Goal: Check status: Check status

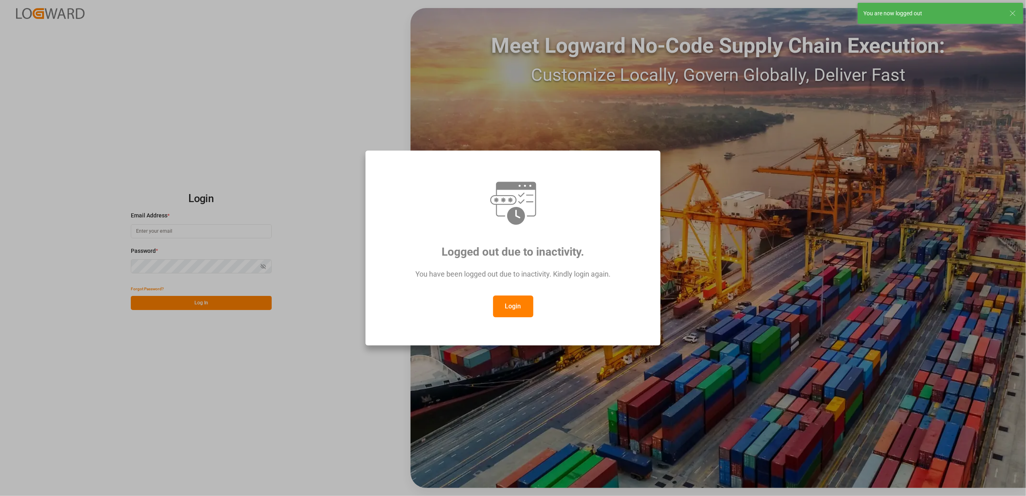
click at [508, 306] on button "Login" at bounding box center [513, 306] width 40 height 22
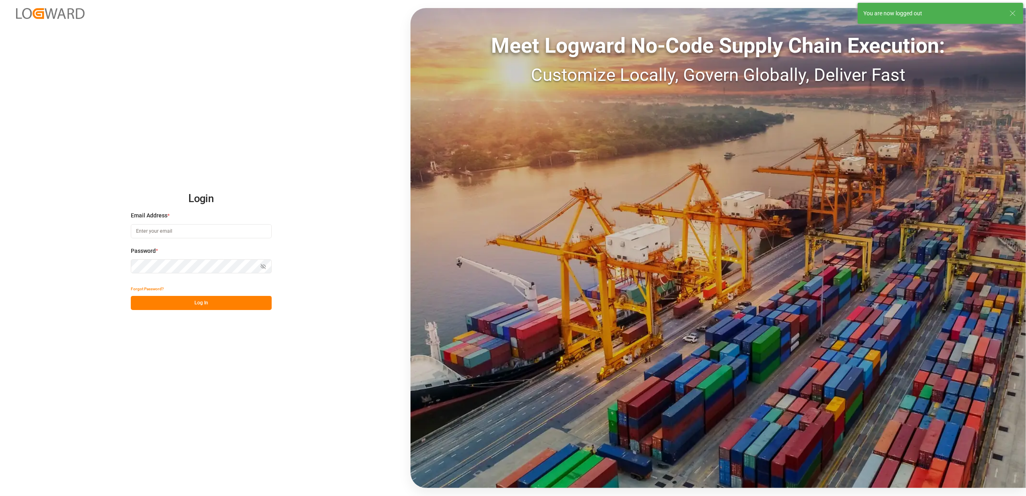
type input "[EMAIL_ADDRESS][DOMAIN_NAME]"
click at [228, 303] on button "Log In" at bounding box center [201, 303] width 141 height 14
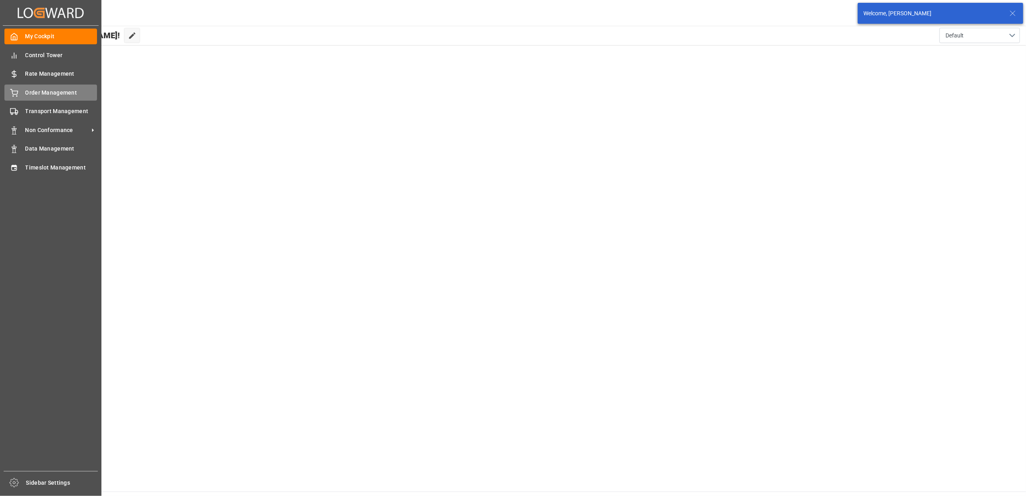
click at [40, 97] on div "Order Management Order Management" at bounding box center [50, 93] width 93 height 16
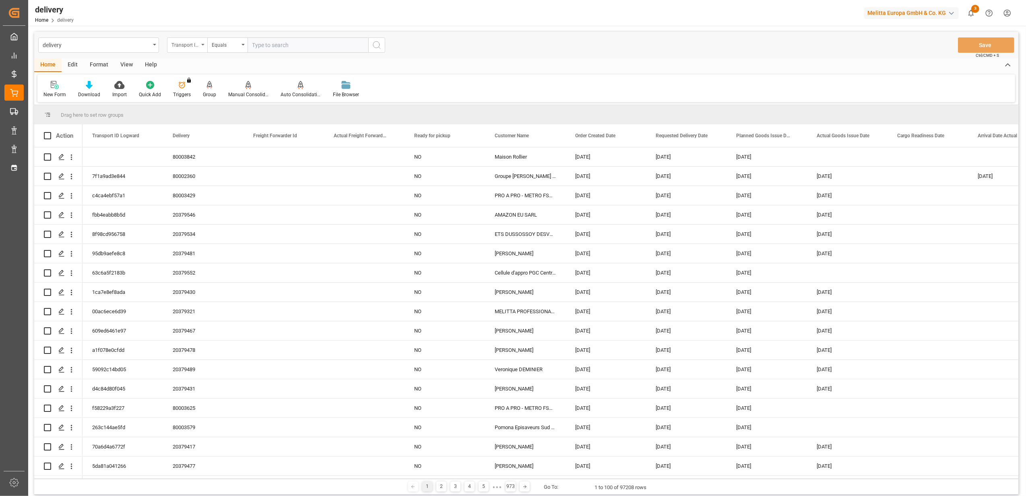
click at [204, 44] on div "Transport ID Logward" at bounding box center [187, 44] width 40 height 15
click at [206, 98] on div "Delivery" at bounding box center [227, 99] width 120 height 17
click at [299, 48] on input "text" at bounding box center [307, 44] width 121 height 15
type input "80003746"
